Goal: Task Accomplishment & Management: Use online tool/utility

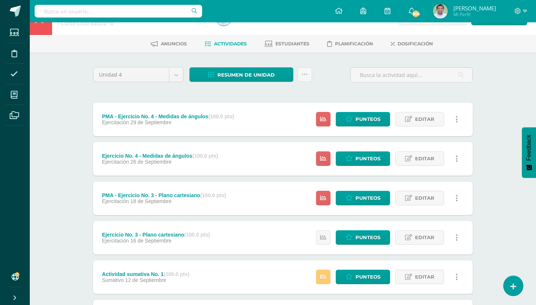
scroll to position [22, 0]
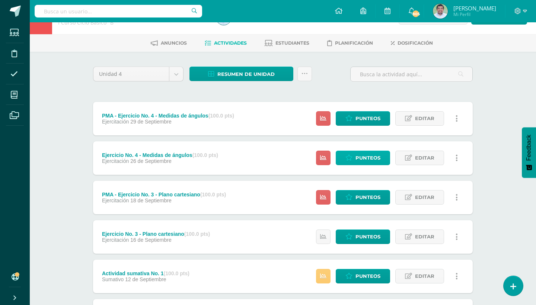
click at [363, 156] on span "Punteos" at bounding box center [367, 158] width 25 height 14
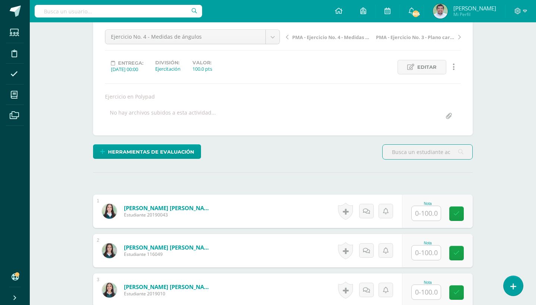
scroll to position [140, 0]
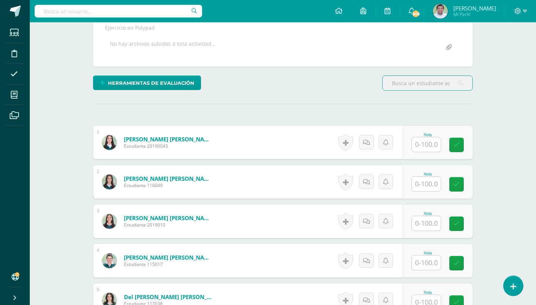
click at [427, 144] on input "text" at bounding box center [425, 144] width 29 height 15
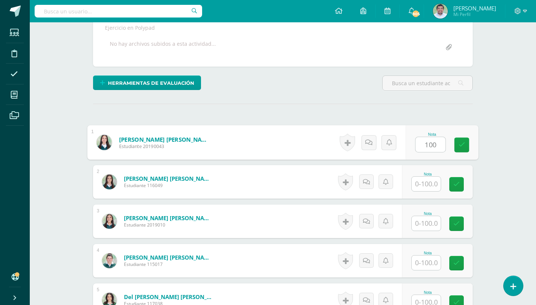
type input "100"
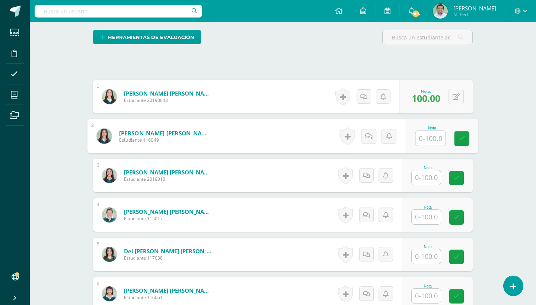
scroll to position [186, 0]
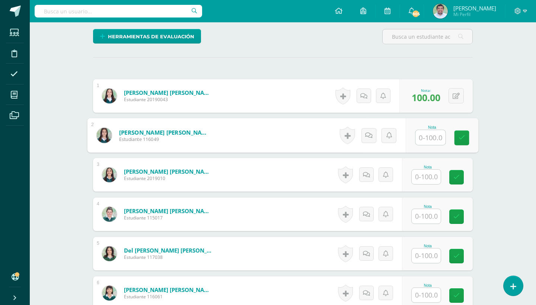
click at [421, 215] on input "text" at bounding box center [425, 216] width 29 height 15
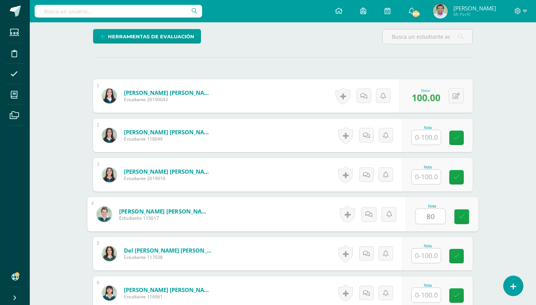
type input "80"
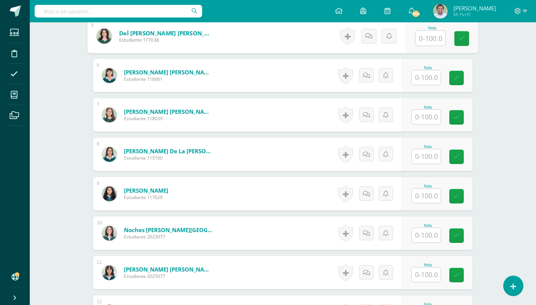
scroll to position [405, 0]
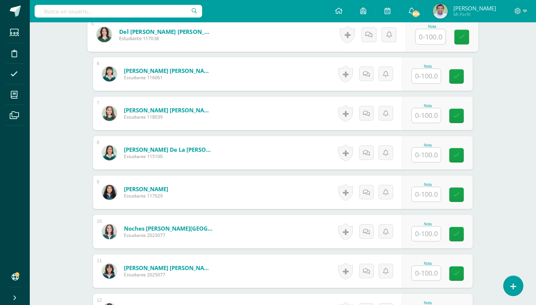
click at [427, 231] on input "text" at bounding box center [425, 233] width 29 height 15
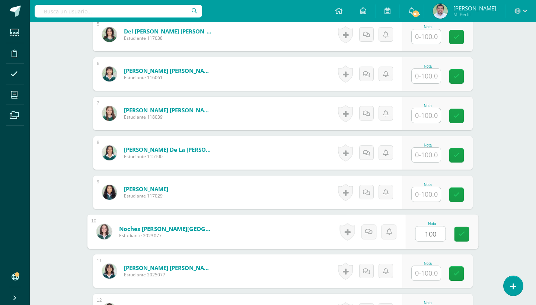
type input "100"
